Goal: Task Accomplishment & Management: Use online tool/utility

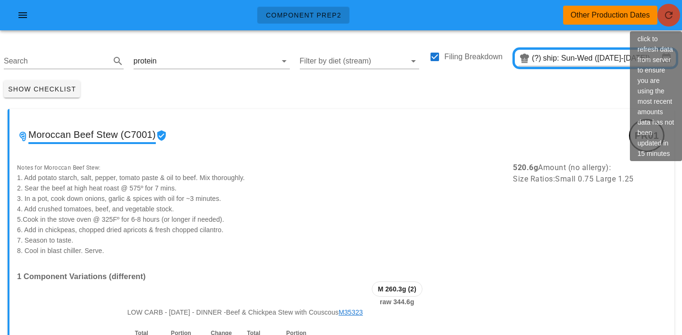
click at [667, 13] on icon "button" at bounding box center [668, 14] width 11 height 11
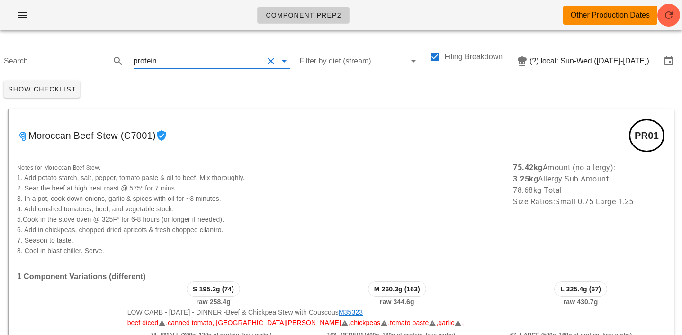
click at [159, 60] on input "text" at bounding box center [211, 61] width 105 height 15
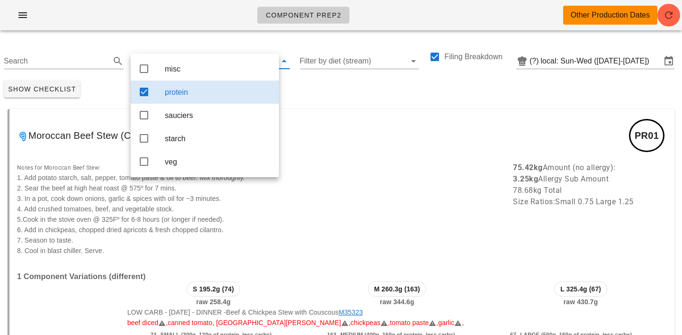
click at [158, 60] on div "misc" at bounding box center [205, 68] width 148 height 23
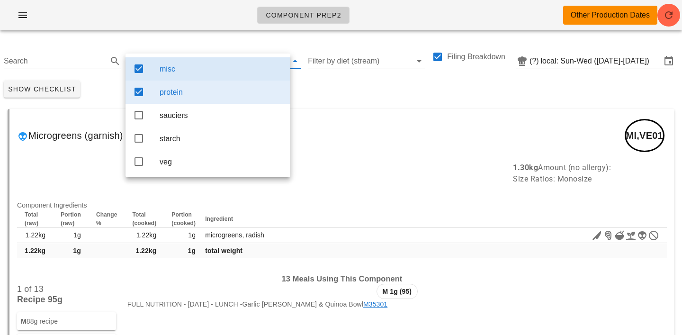
click at [158, 60] on div "misc" at bounding box center [207, 68] width 165 height 23
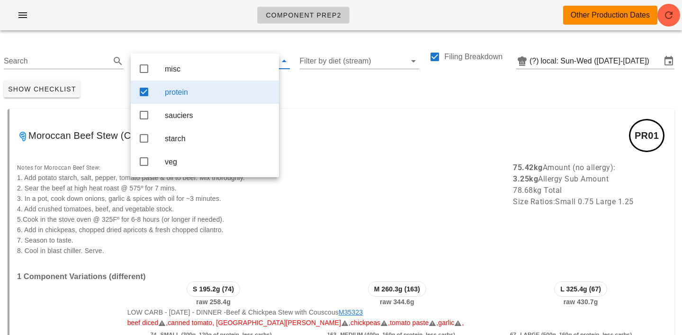
click at [449, 81] on div "Show Checklist" at bounding box center [341, 89] width 682 height 25
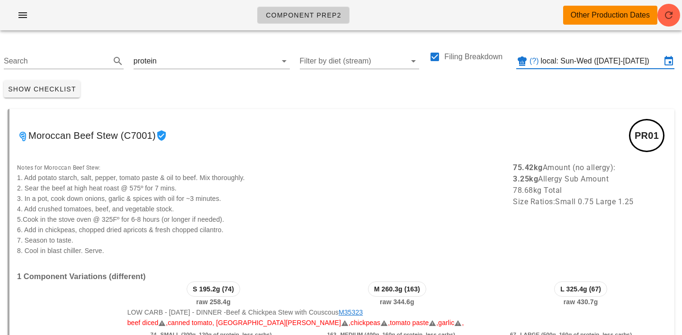
click at [575, 62] on input "local: Sun-Wed (Aug 31-Sep 3)" at bounding box center [601, 61] width 120 height 15
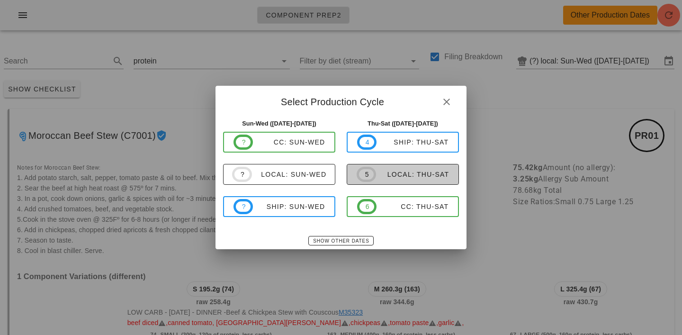
click at [398, 173] on div "local: Thu-Sat" at bounding box center [412, 174] width 73 height 8
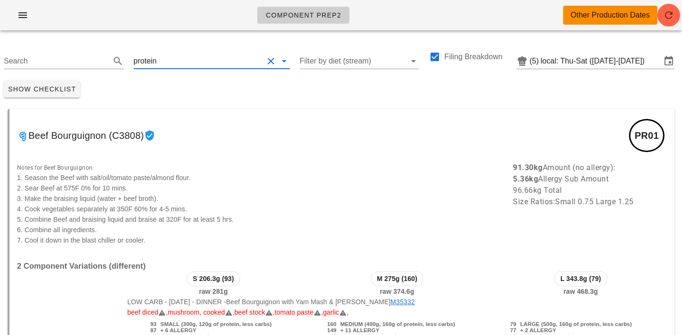
click at [165, 65] on input "text" at bounding box center [211, 61] width 105 height 15
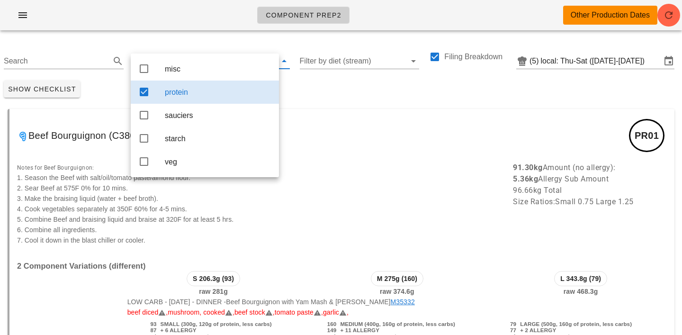
click at [319, 90] on div "Show Checklist" at bounding box center [341, 89] width 682 height 25
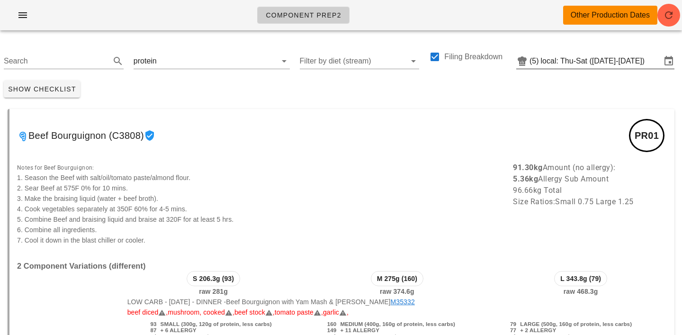
click at [655, 67] on input "local: Thu-Sat (Sep 4-Sep 6)" at bounding box center [601, 61] width 120 height 15
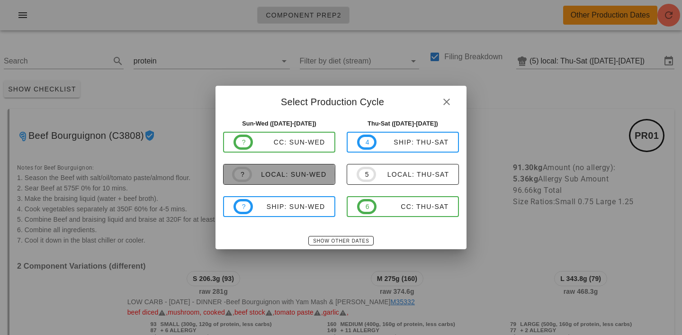
click at [291, 175] on div "local: Sun-Wed" at bounding box center [289, 174] width 75 height 8
type input "local: Sun-Wed (Aug 31-Sep 3)"
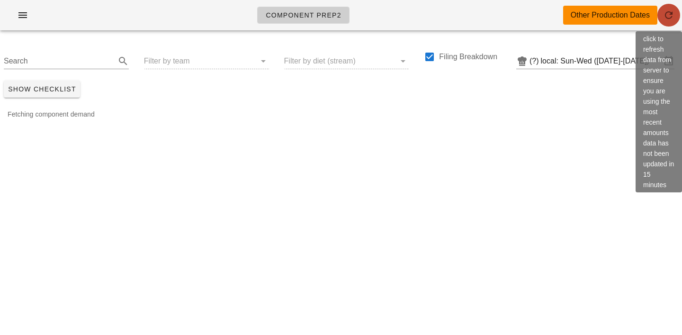
click at [667, 22] on button "button" at bounding box center [668, 15] width 23 height 23
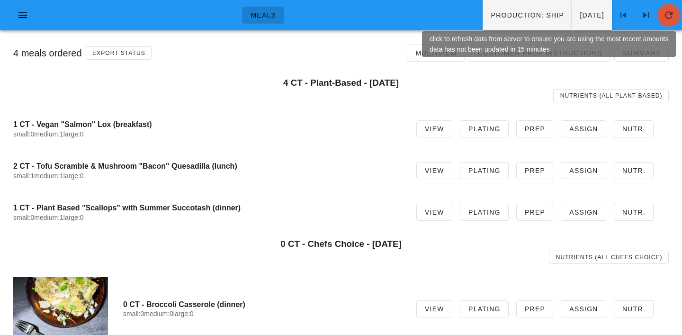
click at [672, 13] on icon "button" at bounding box center [668, 14] width 11 height 11
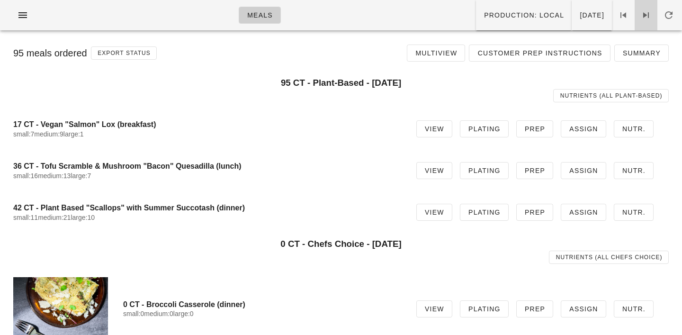
click at [645, 12] on icon at bounding box center [645, 14] width 11 height 11
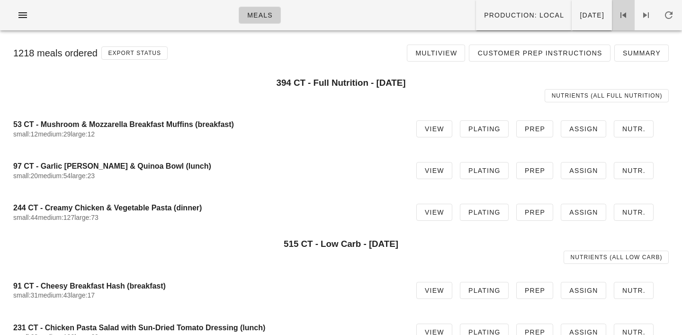
click at [625, 17] on icon at bounding box center [622, 14] width 11 height 11
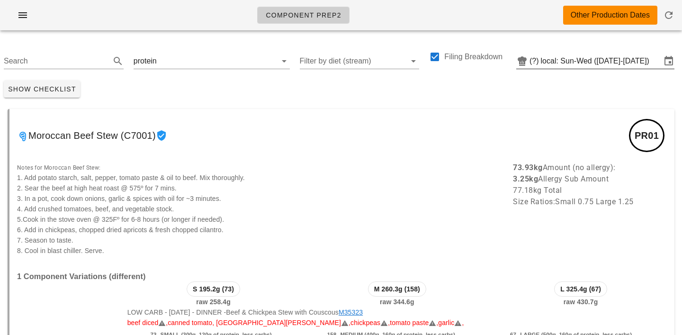
click at [649, 65] on input "local: Sun-Wed (Aug 31-Sep 3)" at bounding box center [601, 61] width 120 height 15
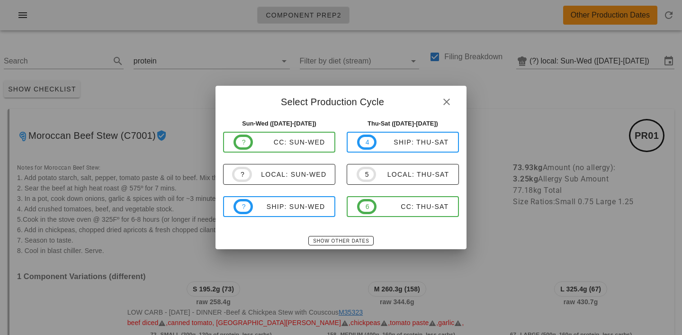
click at [385, 189] on div "4 ship: Thu-Sat 5 local: Thu-Sat 6 CC: Thu-Sat" at bounding box center [403, 174] width 112 height 85
click at [387, 178] on div "local: Thu-Sat" at bounding box center [412, 174] width 73 height 8
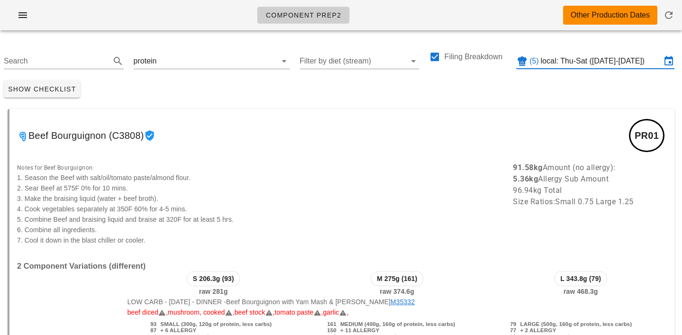
click at [643, 59] on input "local: Thu-Sat (Sep 4-Sep 6)" at bounding box center [601, 61] width 120 height 15
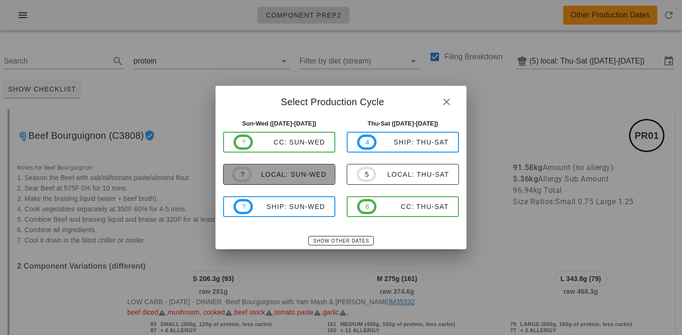
click at [292, 169] on span "? local: Sun-Wed" at bounding box center [279, 174] width 95 height 15
type input "local: Sun-Wed (Aug 31-Sep 3)"
